Goal: Task Accomplishment & Management: Complete application form

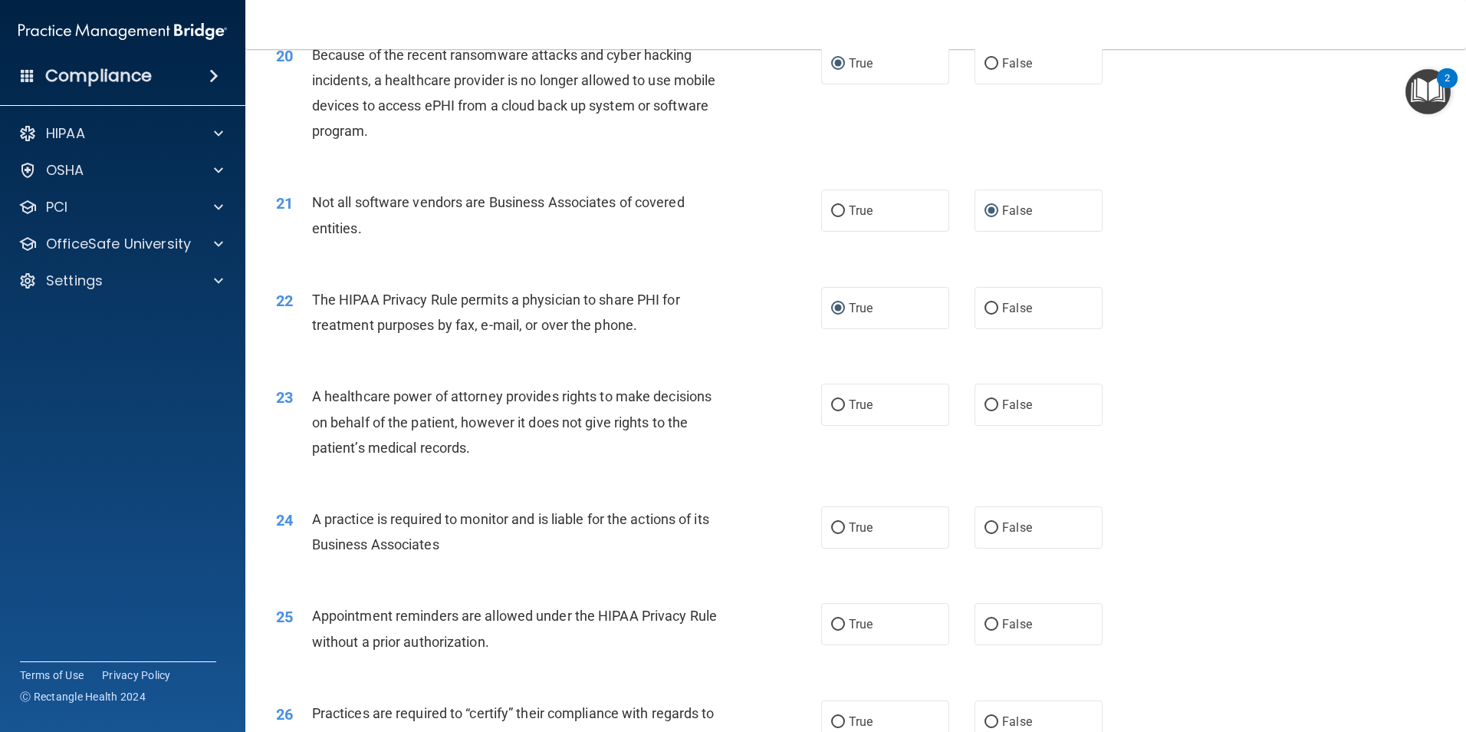
scroll to position [2229, 0]
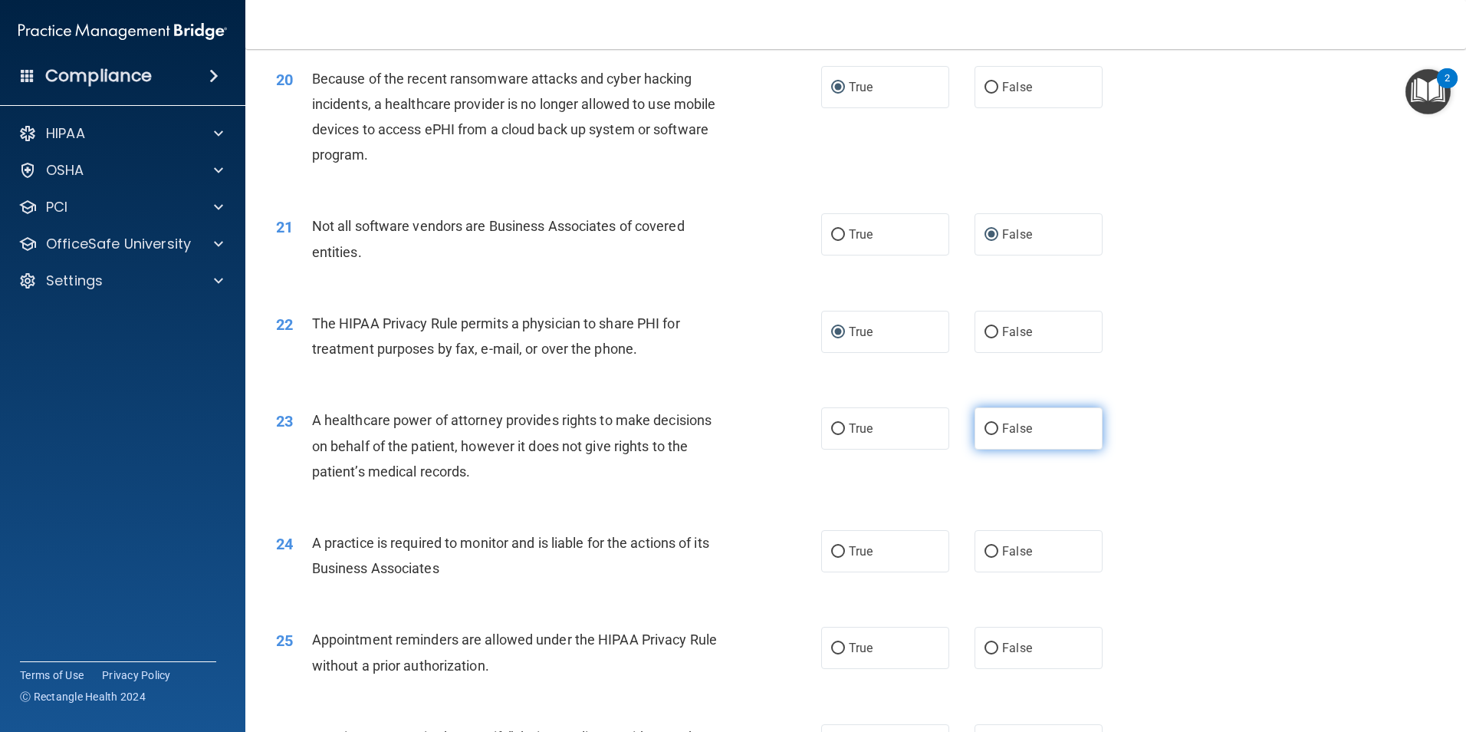
click at [985, 432] on input "False" at bounding box center [992, 429] width 14 height 12
radio input "true"
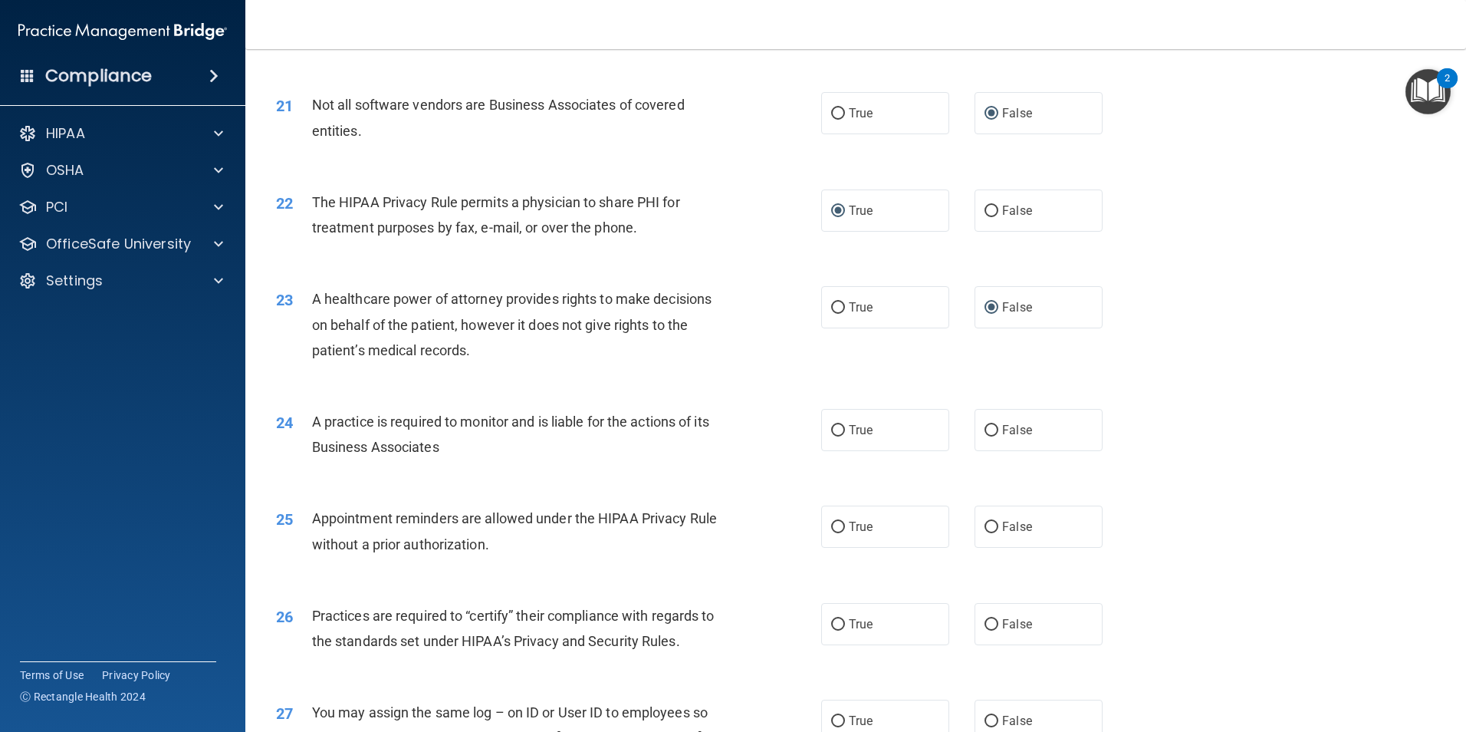
scroll to position [2402, 0]
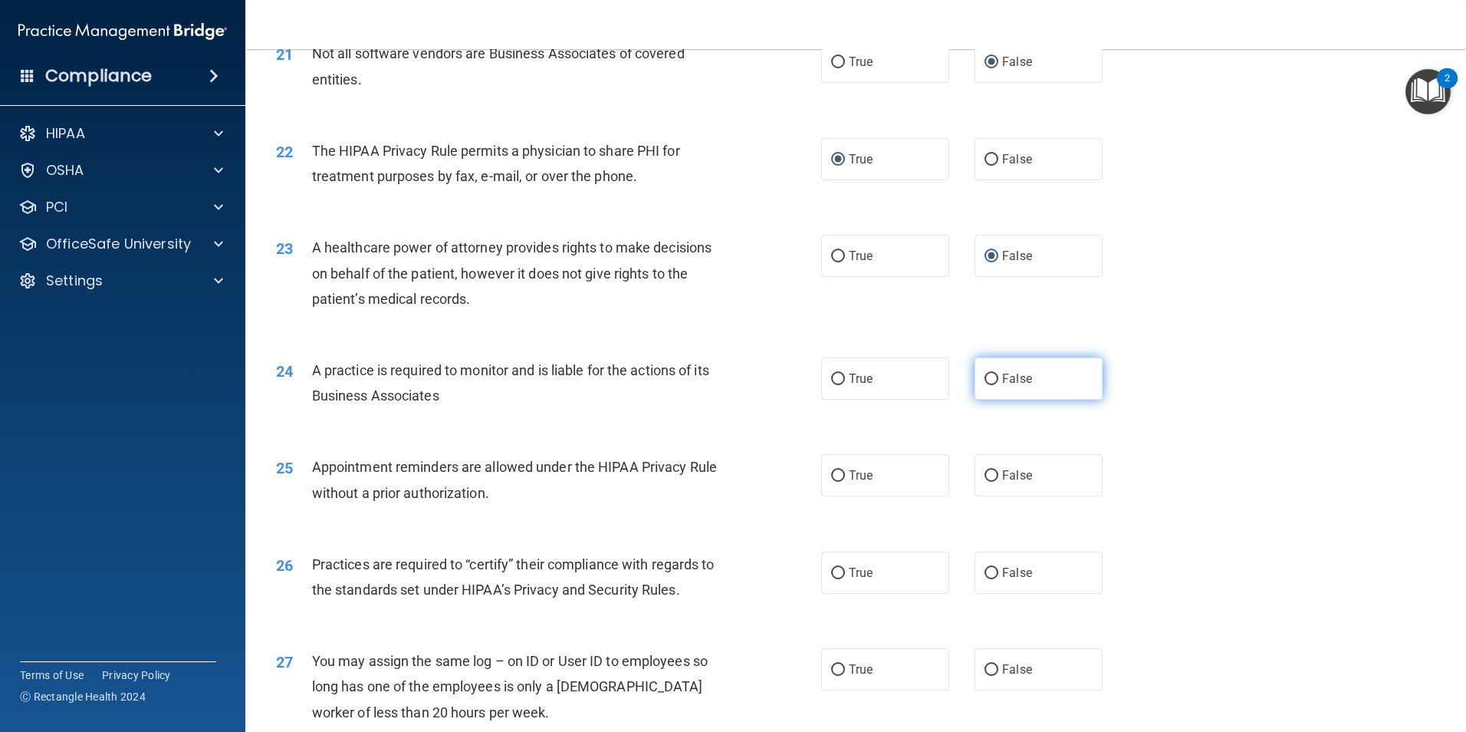
drag, startPoint x: 989, startPoint y: 377, endPoint x: 1010, endPoint y: 377, distance: 20.7
click at [989, 377] on input "False" at bounding box center [992, 379] width 14 height 12
radio input "true"
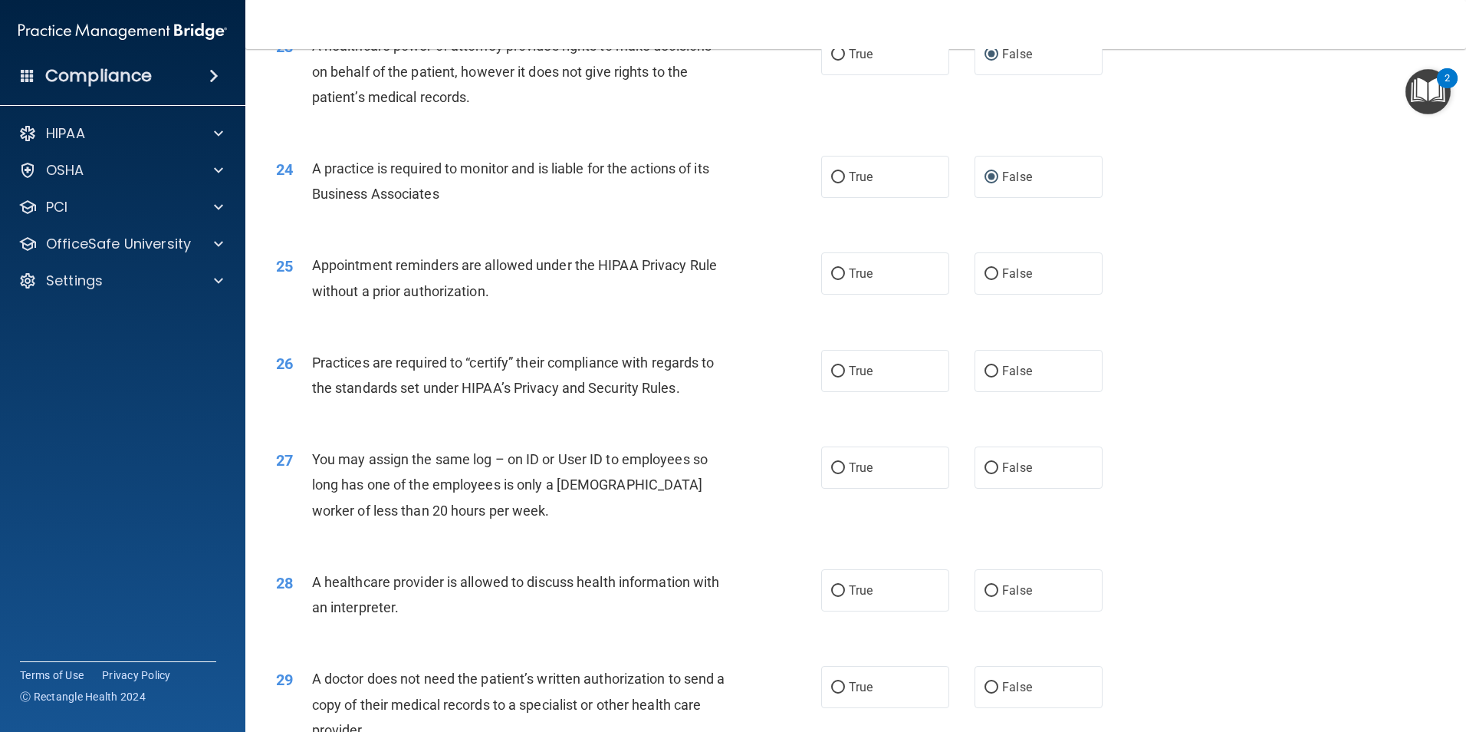
scroll to position [2613, 0]
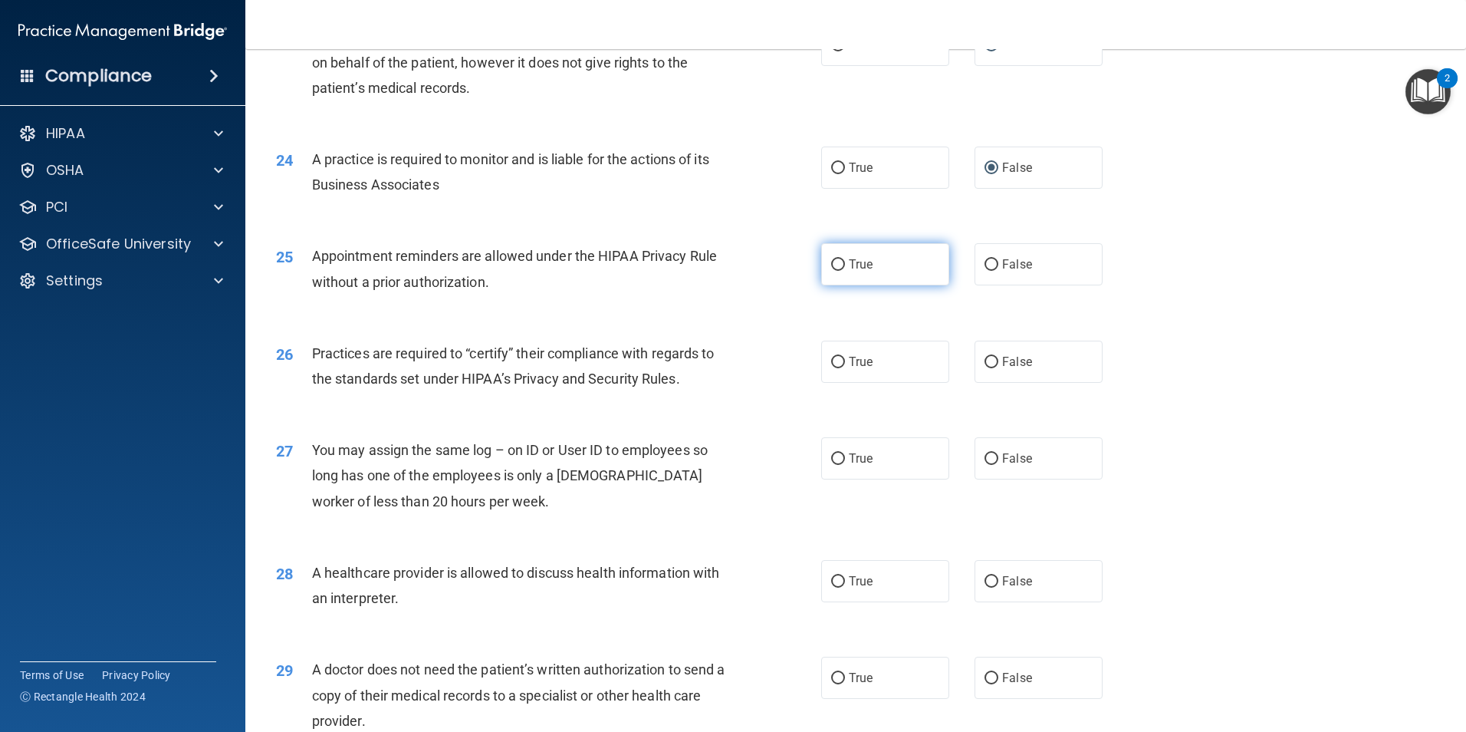
drag, startPoint x: 830, startPoint y: 265, endPoint x: 837, endPoint y: 263, distance: 7.8
click at [837, 263] on input "True" at bounding box center [838, 265] width 14 height 12
radio input "true"
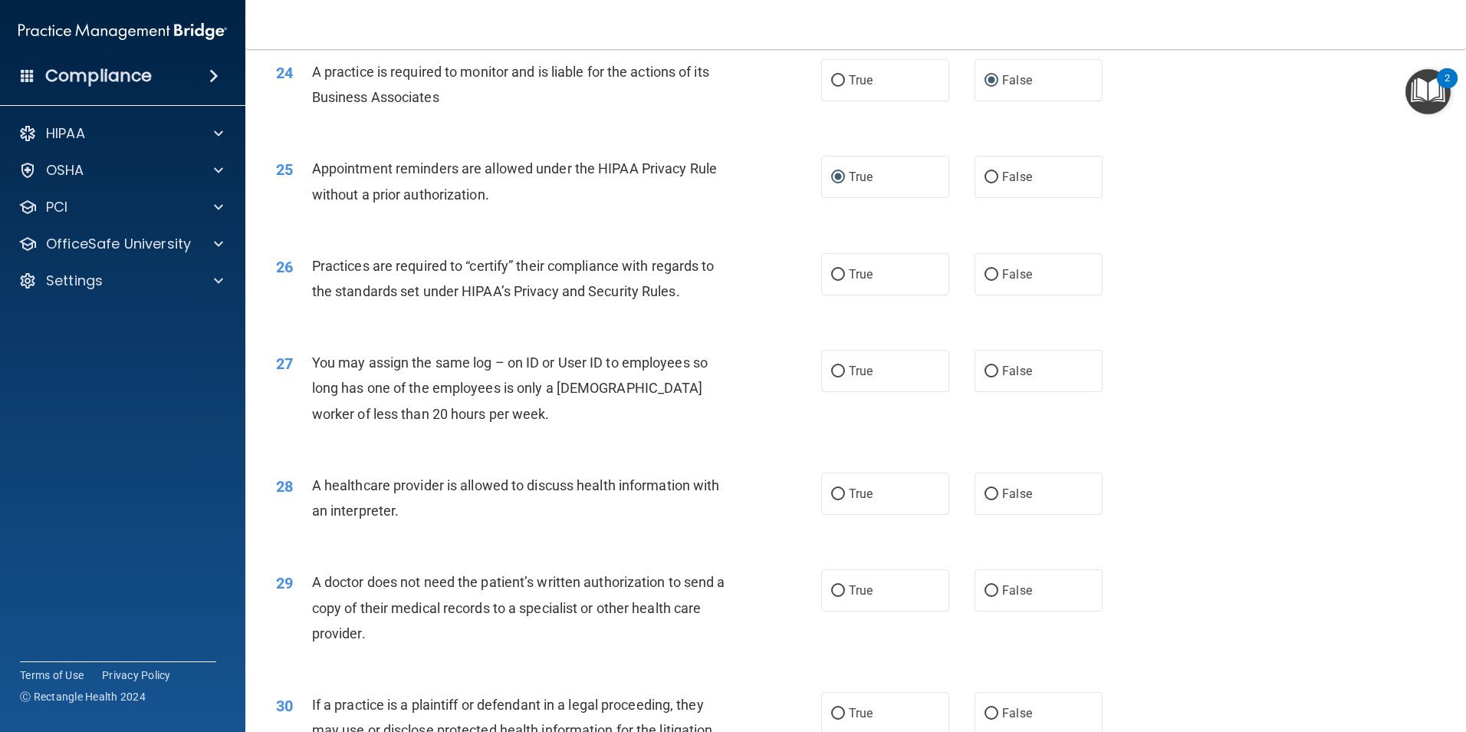
scroll to position [2766, 0]
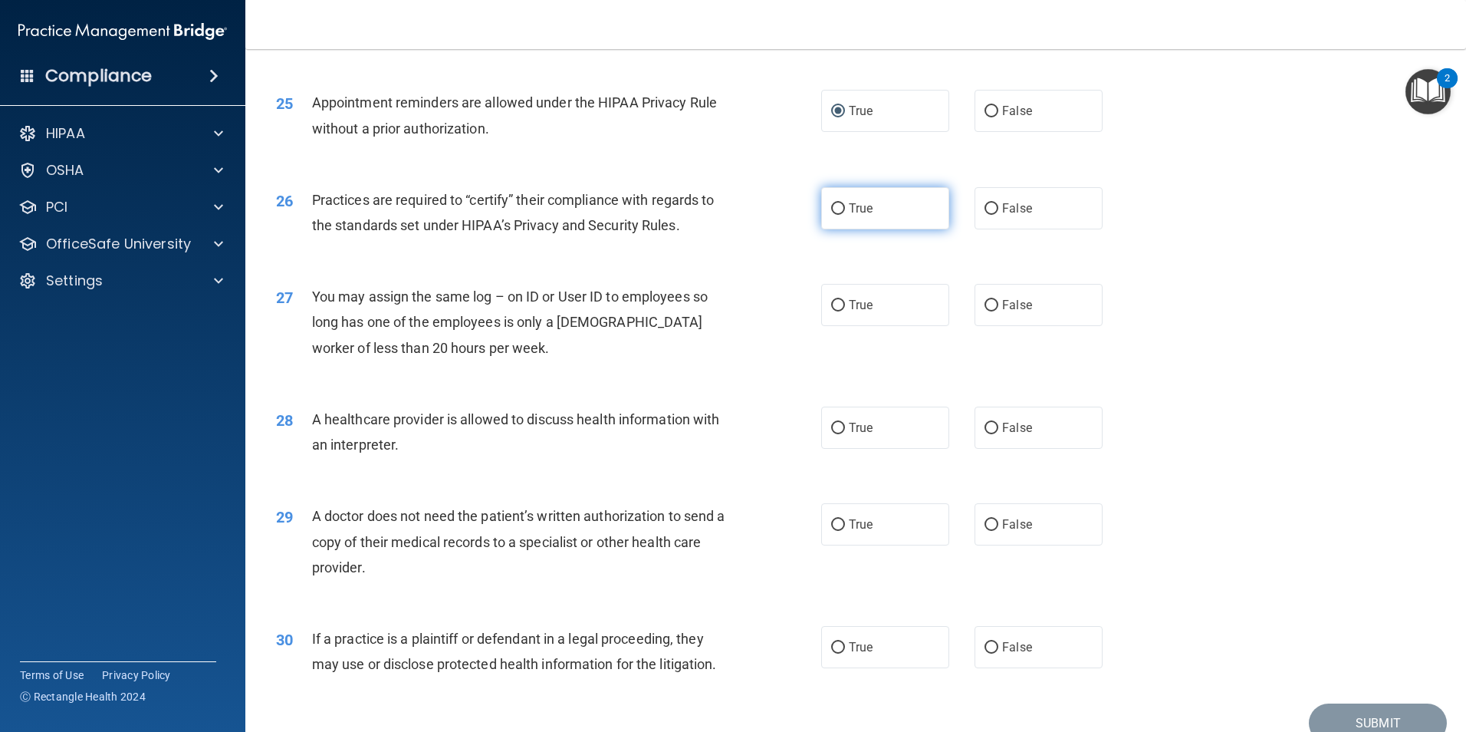
click at [834, 207] on input "True" at bounding box center [838, 209] width 14 height 12
radio input "true"
click at [985, 308] on input "False" at bounding box center [992, 306] width 14 height 12
radio input "true"
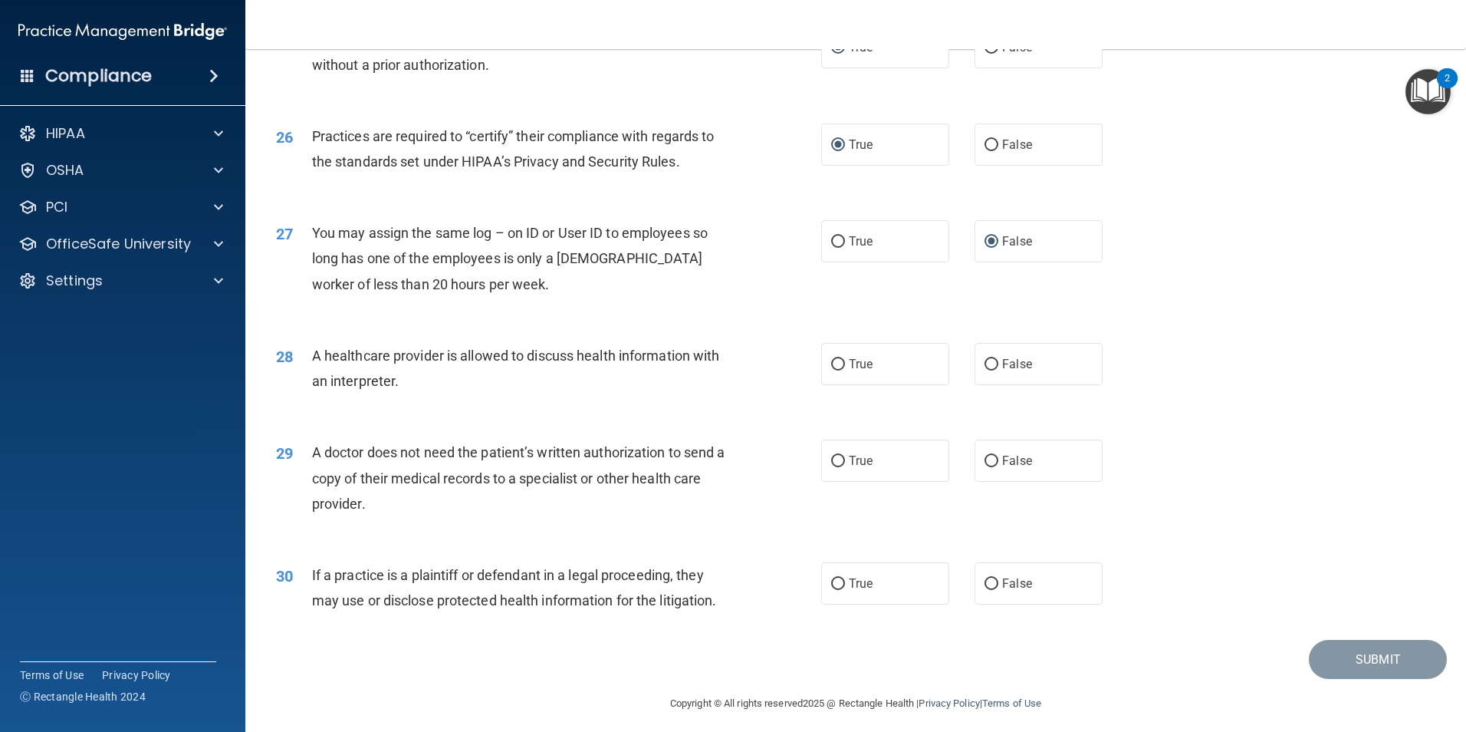
scroll to position [2838, 0]
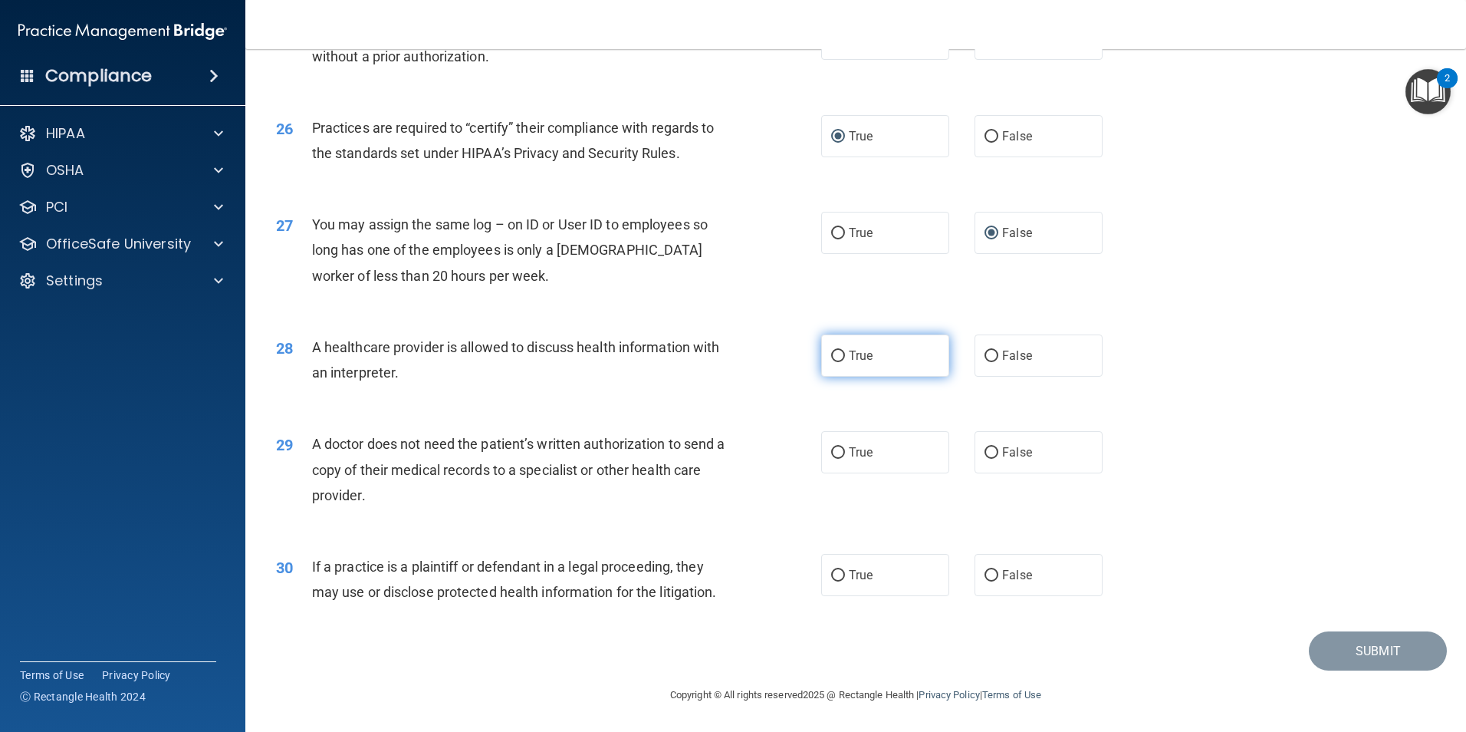
click at [834, 352] on input "True" at bounding box center [838, 356] width 14 height 12
radio input "true"
click at [838, 452] on input "True" at bounding box center [838, 453] width 14 height 12
radio input "true"
click at [985, 574] on input "False" at bounding box center [992, 576] width 14 height 12
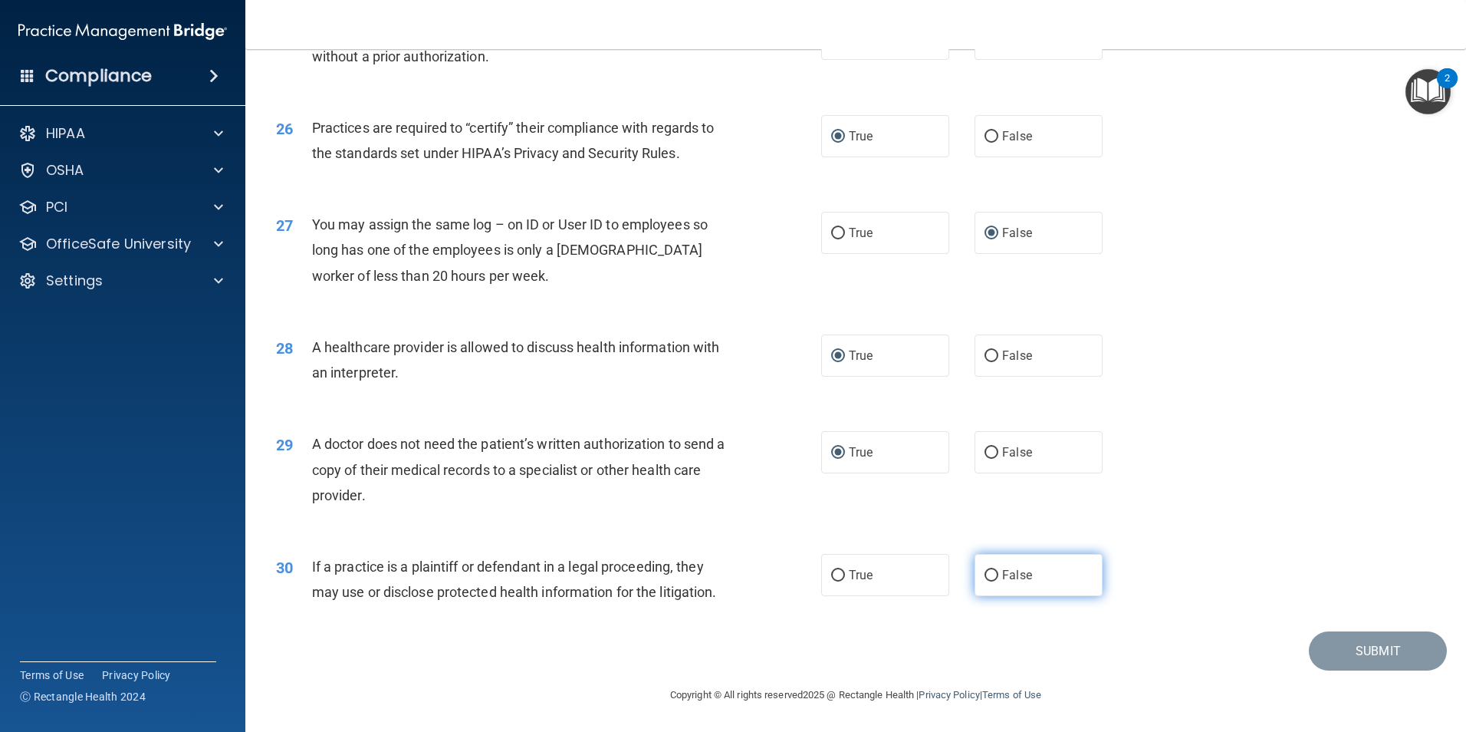
radio input "true"
click at [1359, 660] on button "Submit" at bounding box center [1378, 650] width 138 height 39
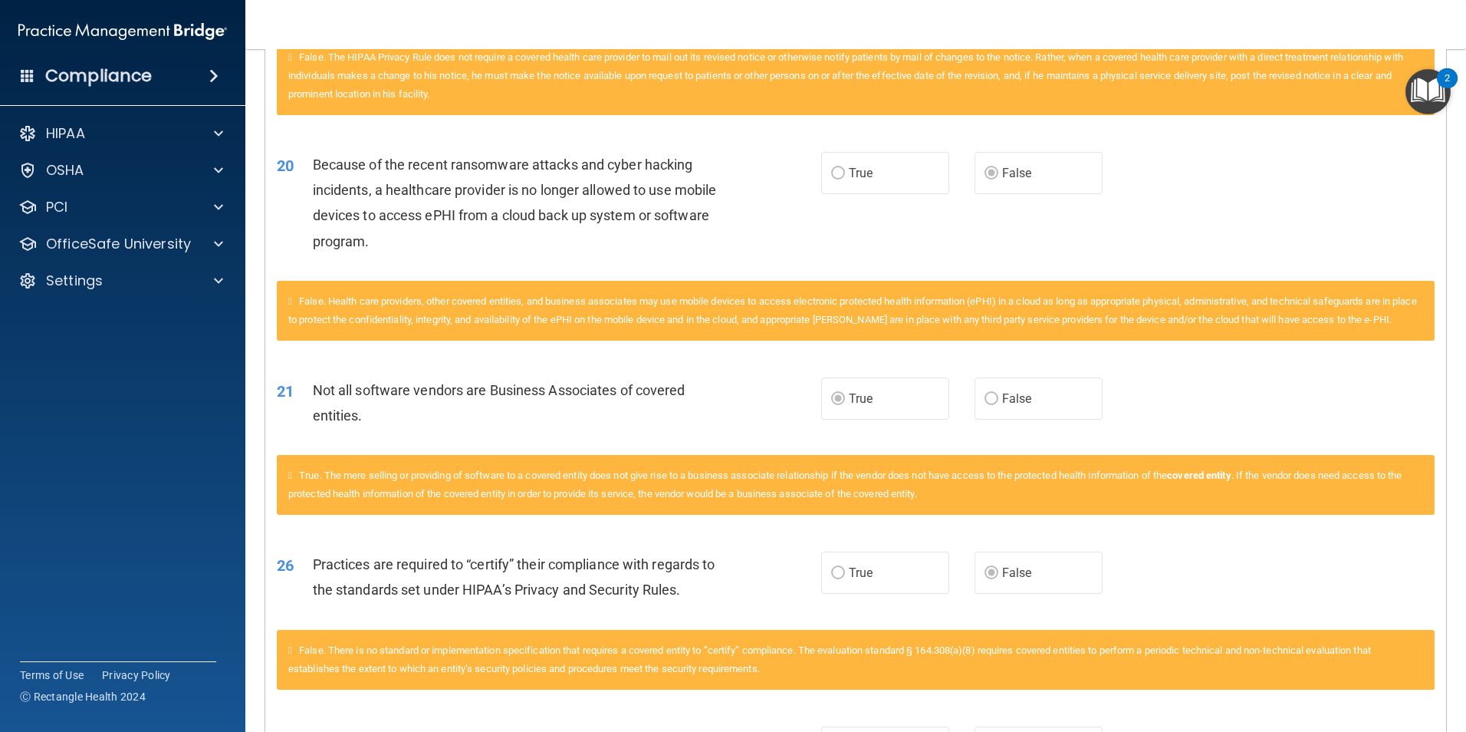
scroll to position [2043, 0]
